Goal: Information Seeking & Learning: Learn about a topic

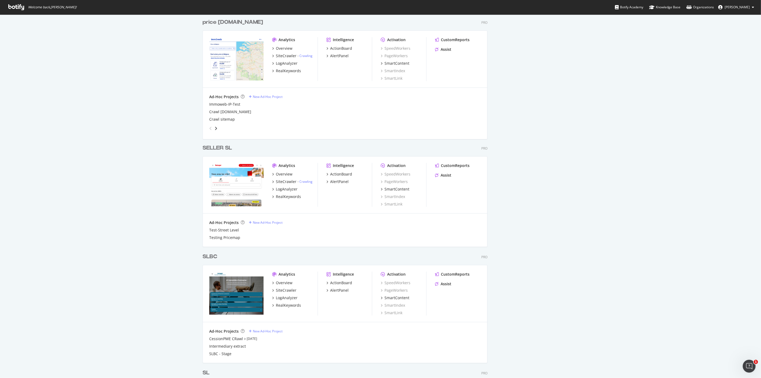
scroll to position [505, 0]
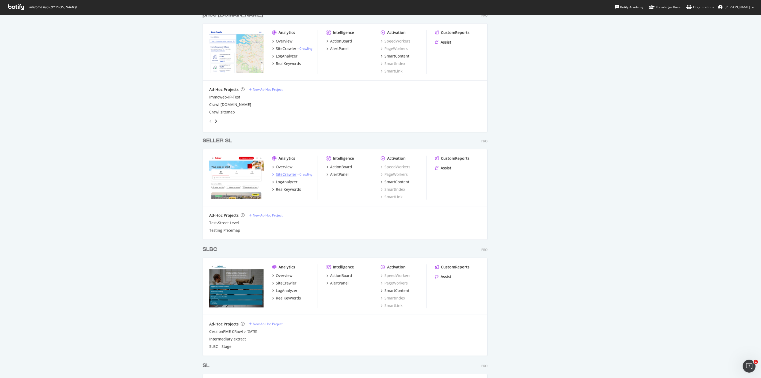
click at [285, 175] on div "SiteCrawler" at bounding box center [286, 174] width 21 height 5
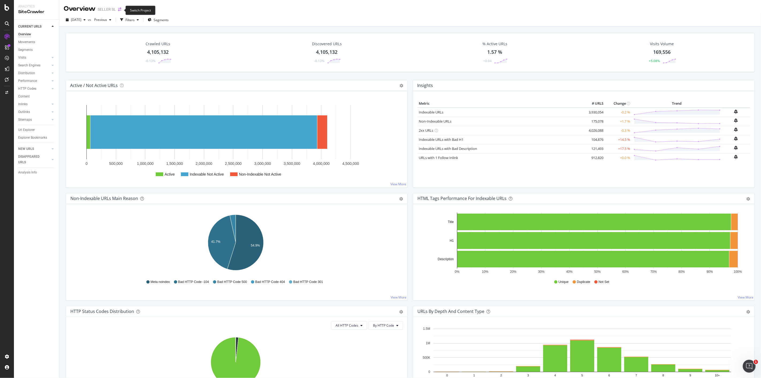
click at [121, 9] on icon "arrow-right-arrow-left" at bounding box center [119, 9] width 3 height 4
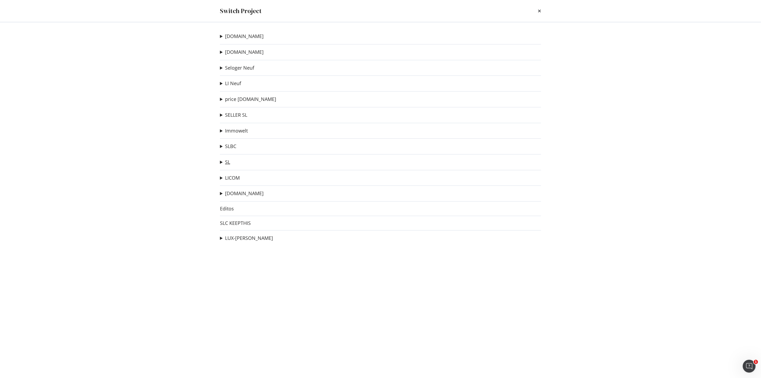
click at [227, 163] on link "SL" at bounding box center [227, 162] width 5 height 6
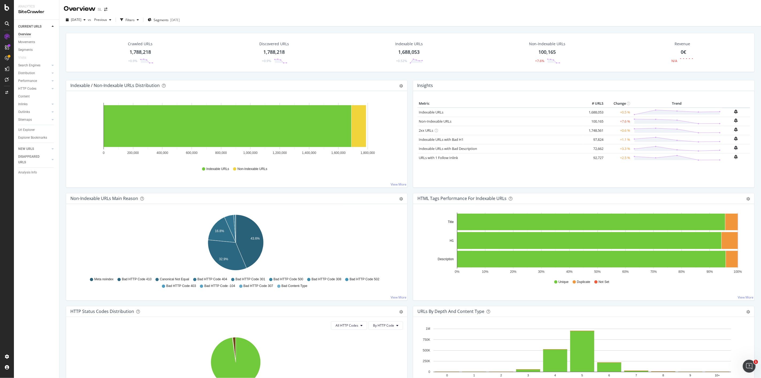
click at [137, 54] on div "1,788,218" at bounding box center [139, 52] width 21 height 7
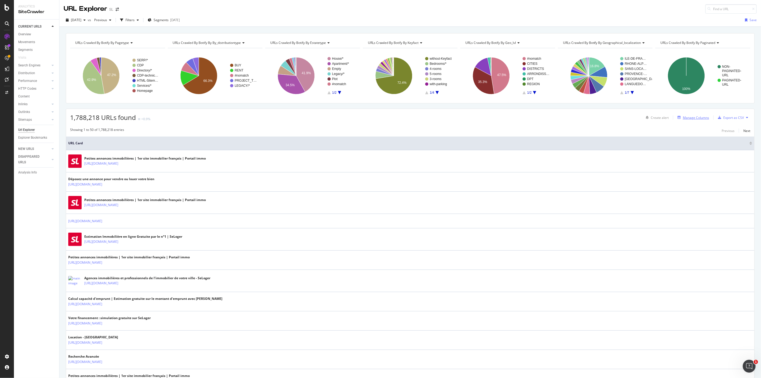
click at [690, 117] on div "Manage Columns" at bounding box center [696, 117] width 26 height 5
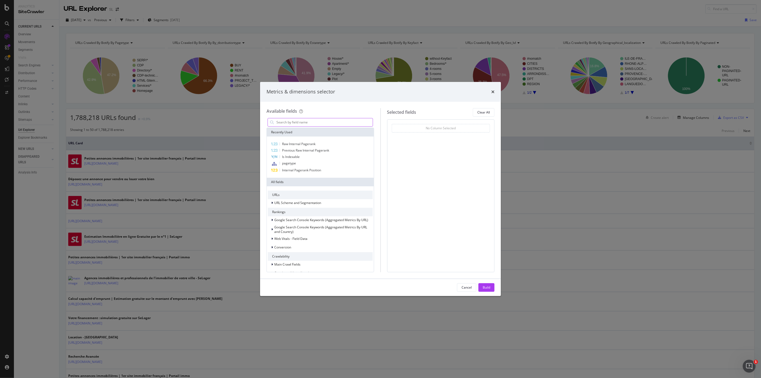
click at [286, 124] on input "modal" at bounding box center [324, 122] width 97 height 8
click at [304, 150] on span "Previous Raw Internal Pagerank" at bounding box center [305, 150] width 47 height 5
click at [325, 170] on div "Internal Pagerank Position" at bounding box center [320, 170] width 105 height 6
click at [489, 289] on div "Build" at bounding box center [486, 287] width 7 height 5
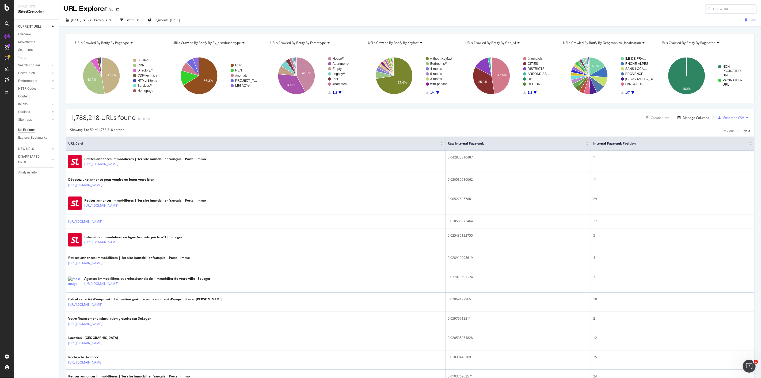
click at [749, 145] on div at bounding box center [750, 144] width 3 height 1
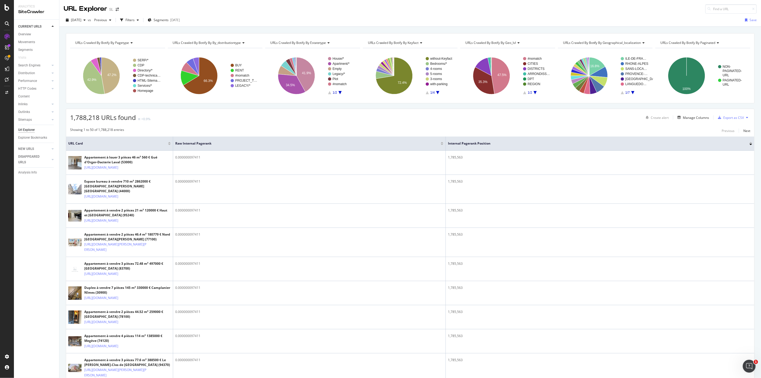
click at [749, 143] on div at bounding box center [750, 142] width 3 height 1
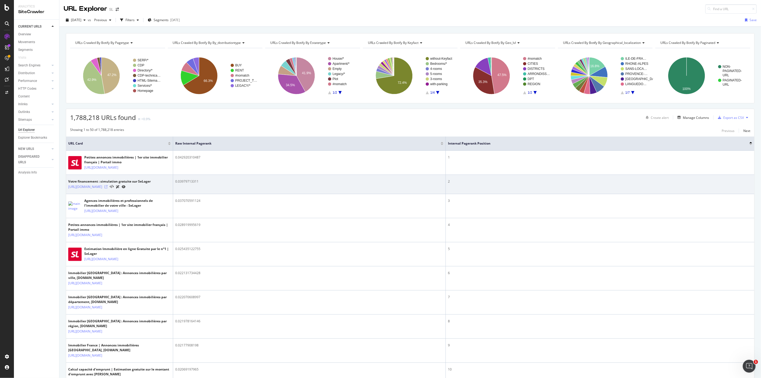
click at [108, 188] on icon at bounding box center [105, 186] width 3 height 3
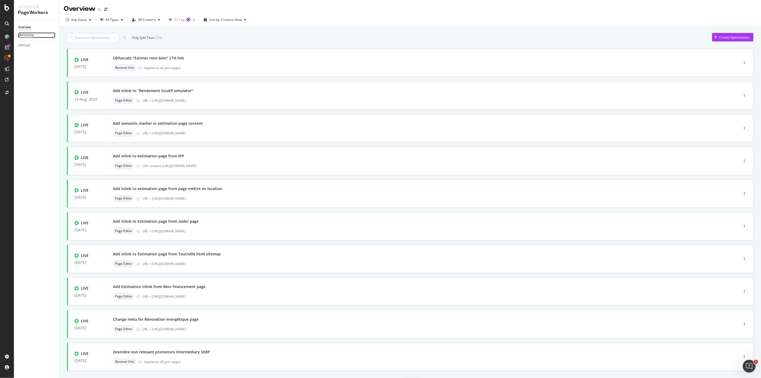
click at [33, 34] on div "Monitoring" at bounding box center [26, 35] width 16 height 6
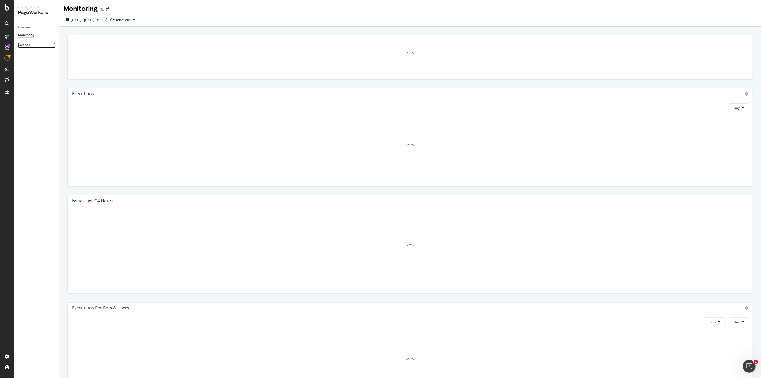
click at [25, 45] on div "Settings" at bounding box center [24, 46] width 12 height 6
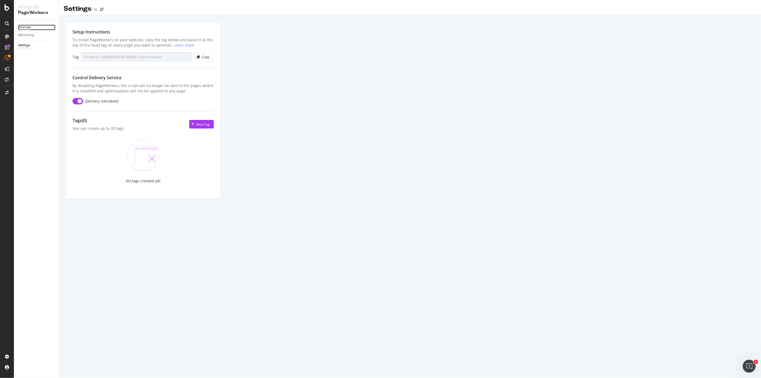
click at [28, 27] on div "Overview" at bounding box center [24, 28] width 13 height 6
